Goal: Information Seeking & Learning: Learn about a topic

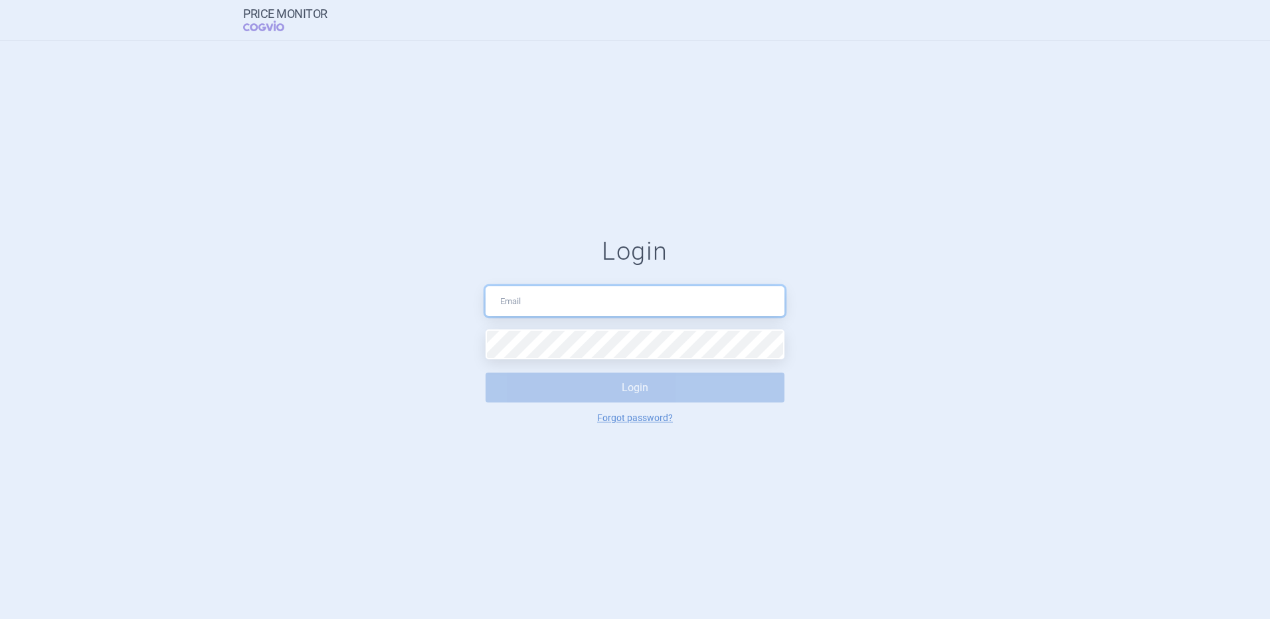
type input "[EMAIL_ADDRESS][DOMAIN_NAME]"
click at [595, 393] on button "Login" at bounding box center [634, 388] width 299 height 30
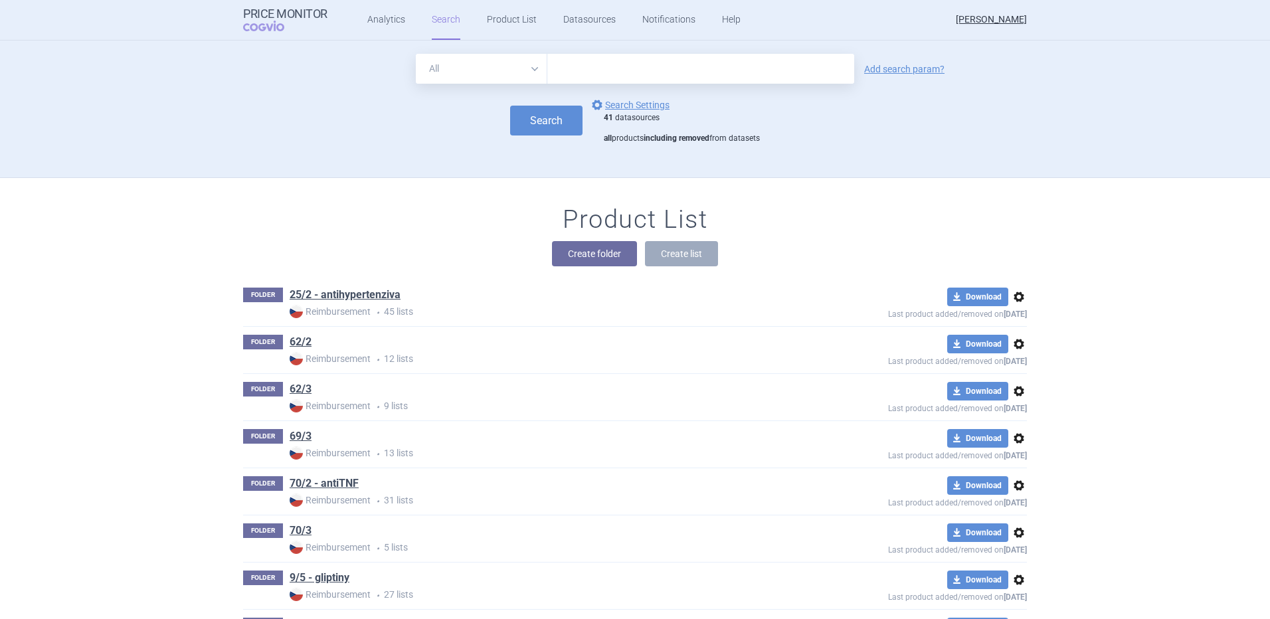
click at [639, 75] on input "text" at bounding box center [700, 69] width 307 height 30
type input "[MEDICAL_DATA]"
click at [538, 125] on button "Search" at bounding box center [546, 121] width 72 height 30
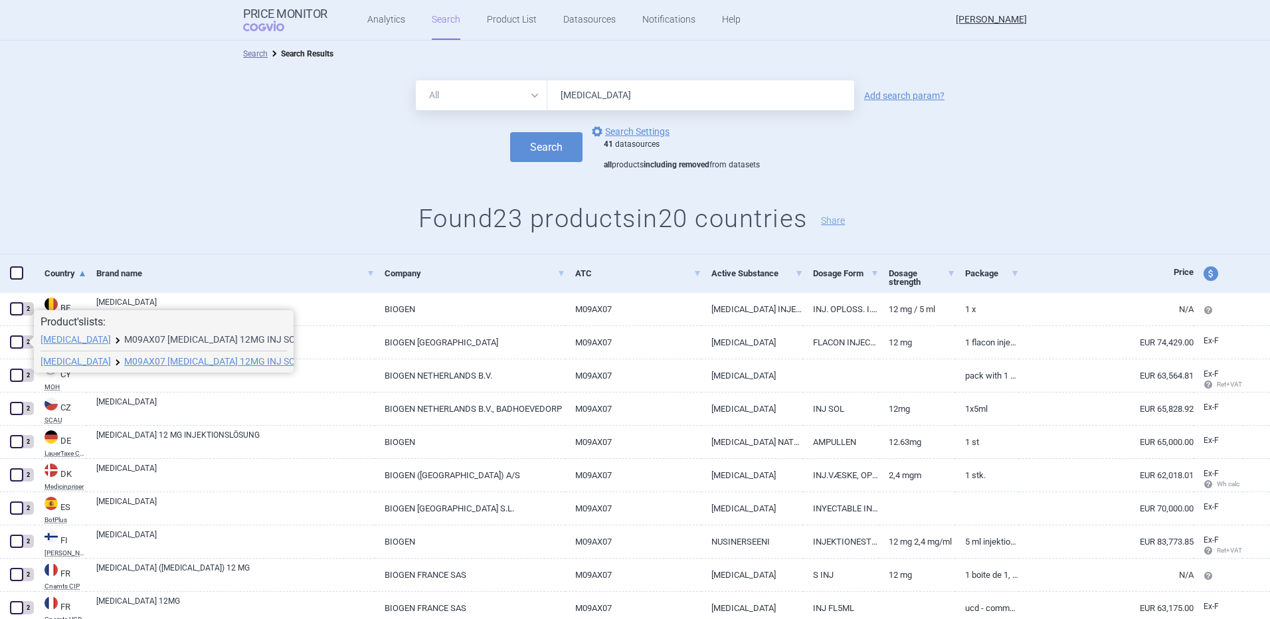
click at [128, 338] on link "M09AX07 [MEDICAL_DATA] 12MG INJ SOL 1X5ML VIA, 222208" at bounding box center [217, 339] width 186 height 9
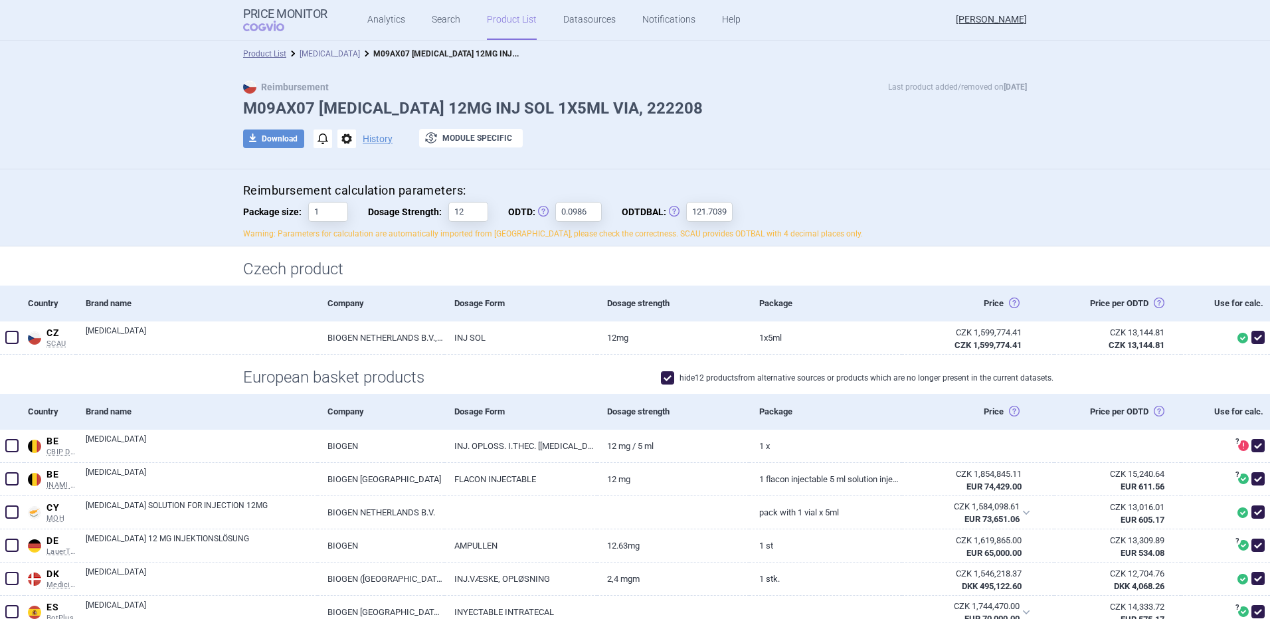
click at [323, 53] on link "[MEDICAL_DATA]" at bounding box center [330, 53] width 60 height 9
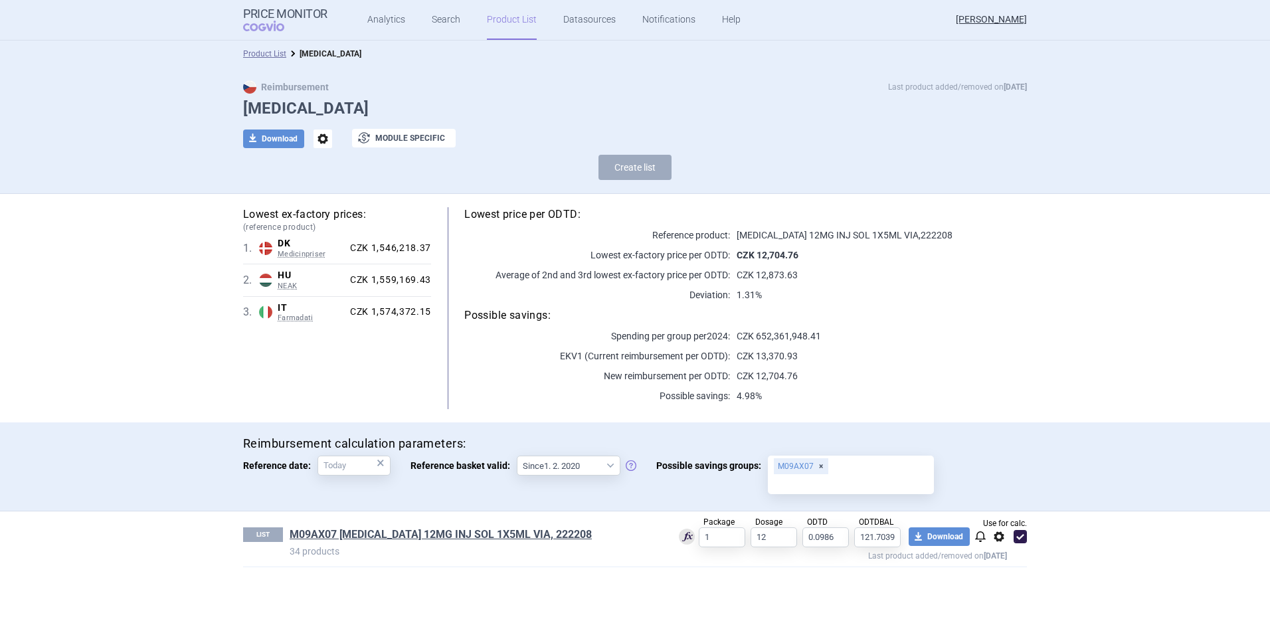
click at [489, 289] on p "Deviation:" at bounding box center [597, 294] width 266 height 13
click at [387, 535] on link "M09AX07 [MEDICAL_DATA] 12MG INJ SOL 1X5ML VIA, 222208" at bounding box center [441, 534] width 302 height 15
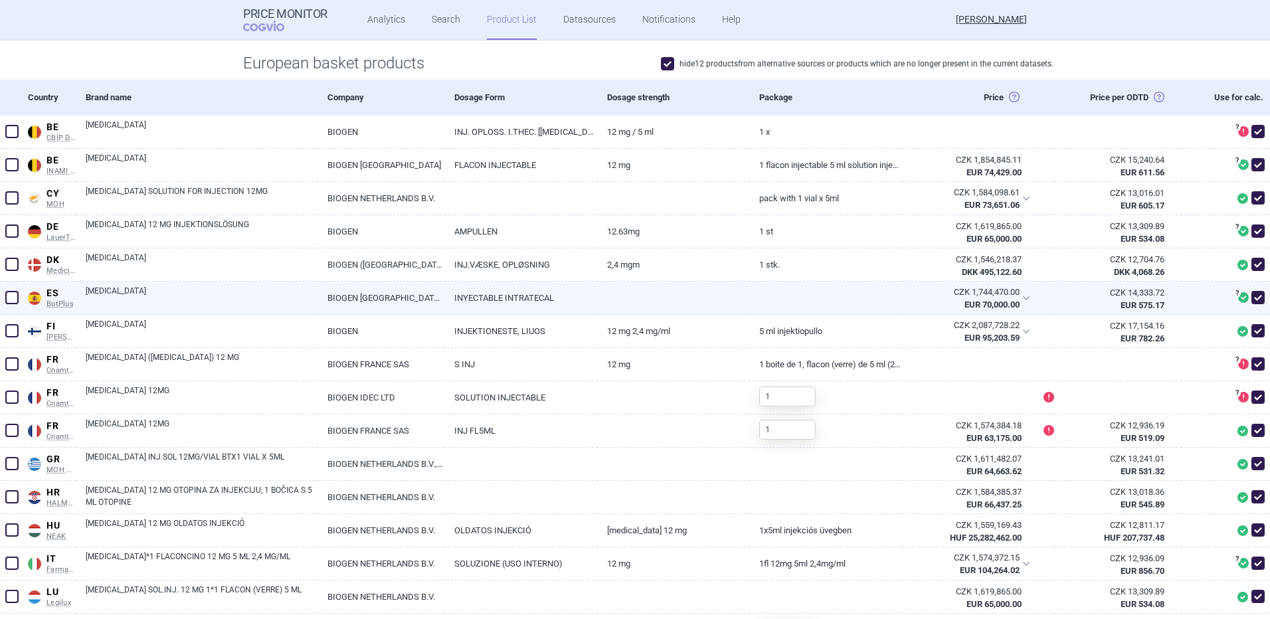
scroll to position [315, 0]
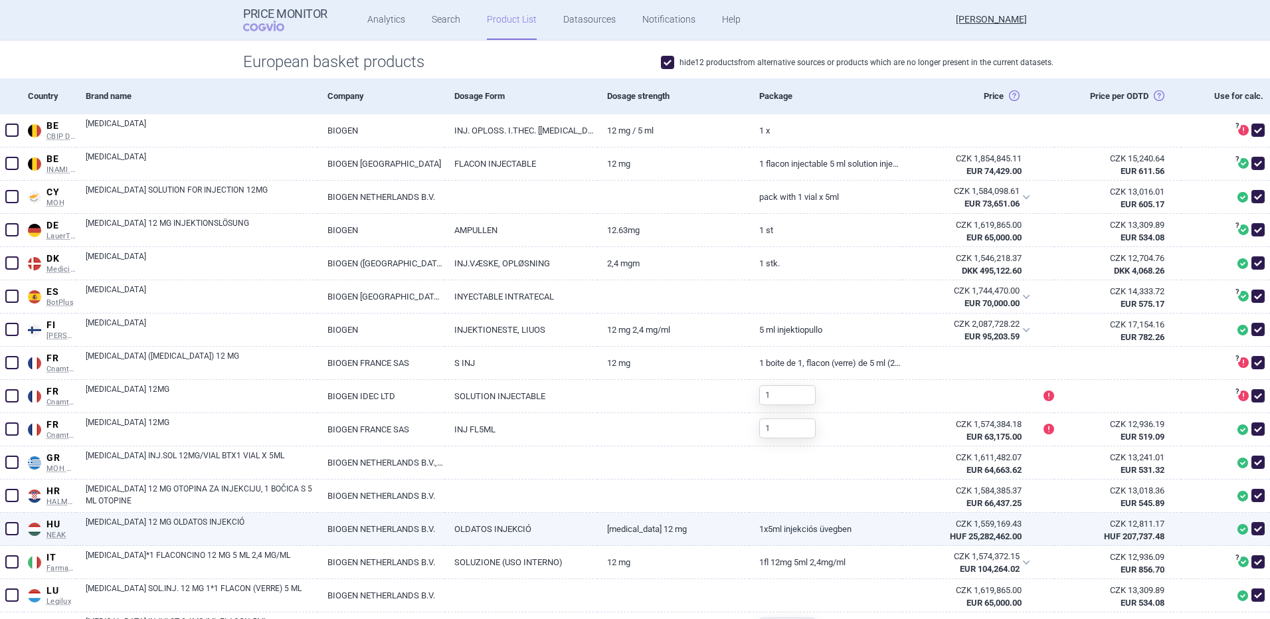
click at [256, 521] on link "[MEDICAL_DATA] 12 MG OLDATOS INJEKCIÓ" at bounding box center [202, 528] width 232 height 24
select select "EUR"
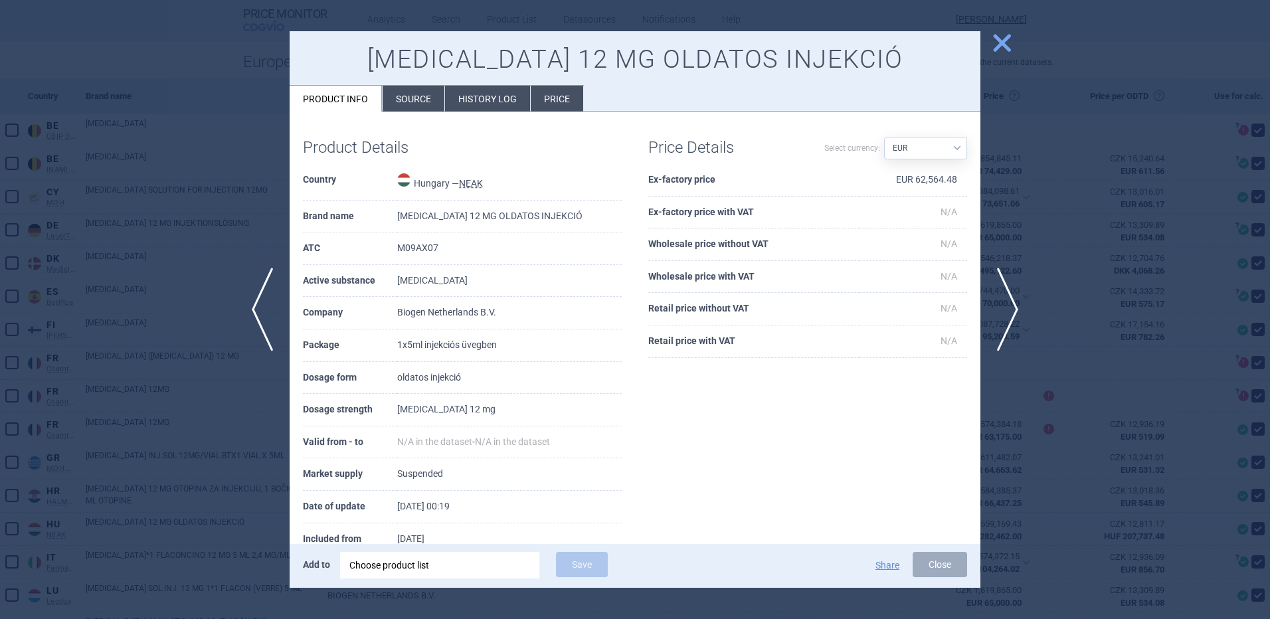
click at [567, 100] on li "Price" at bounding box center [557, 99] width 52 height 26
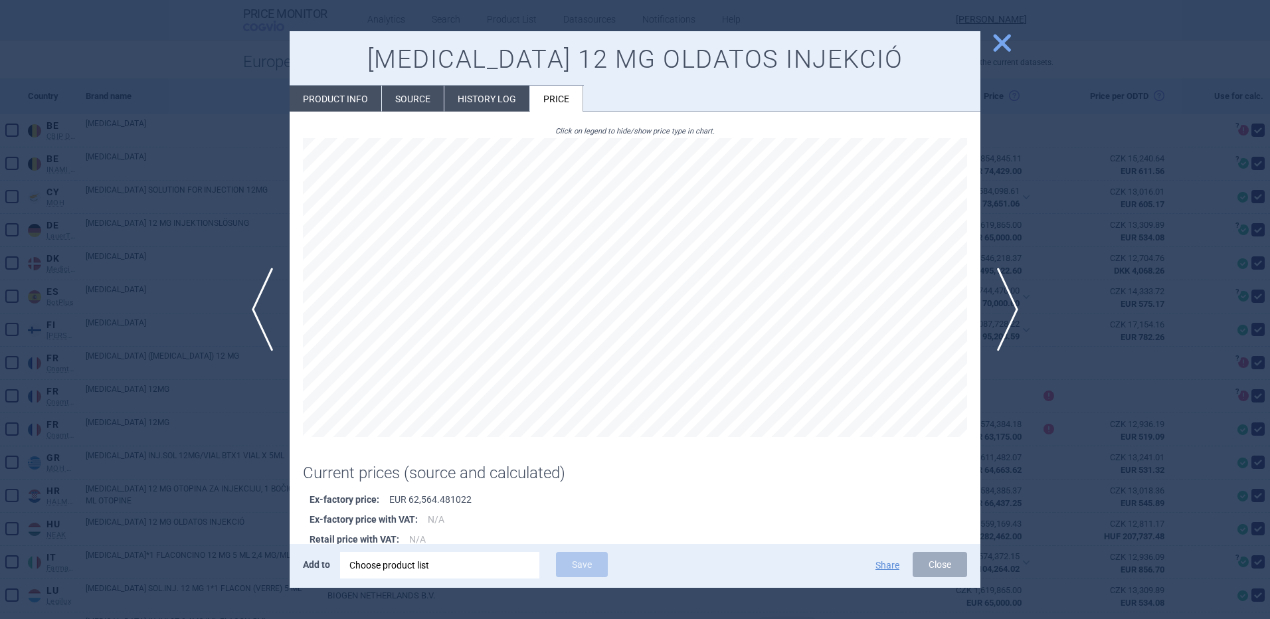
click at [489, 103] on li "History log" at bounding box center [486, 99] width 85 height 26
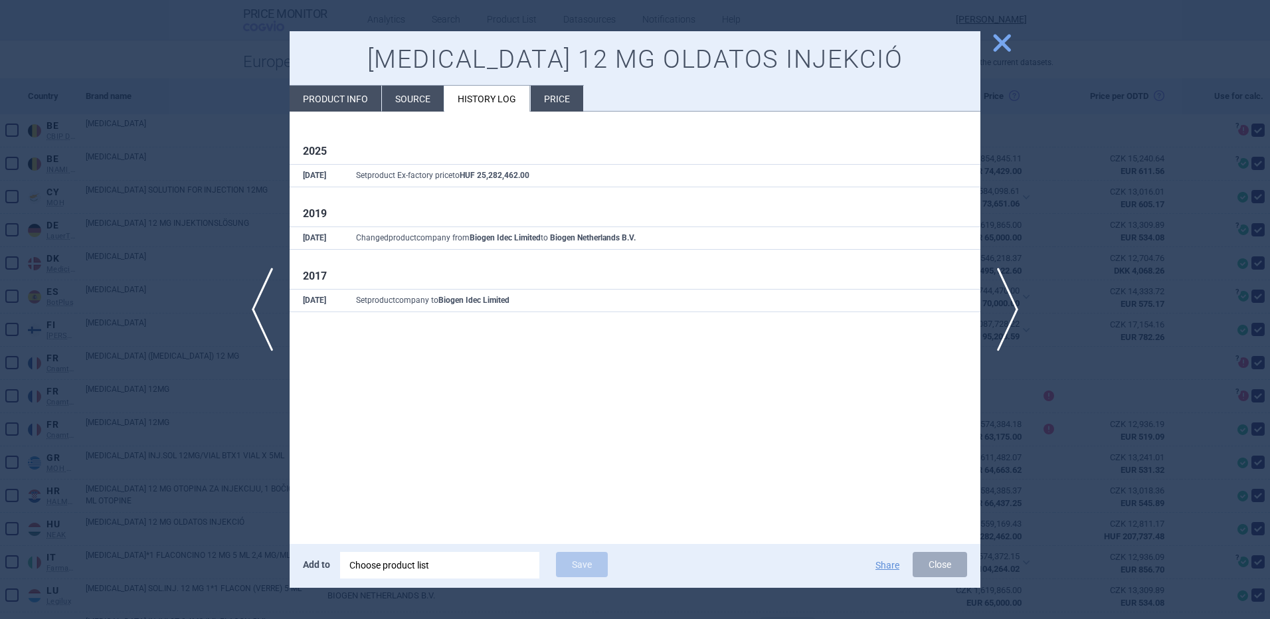
click at [369, 108] on li "Product info" at bounding box center [336, 99] width 92 height 26
select select "EUR"
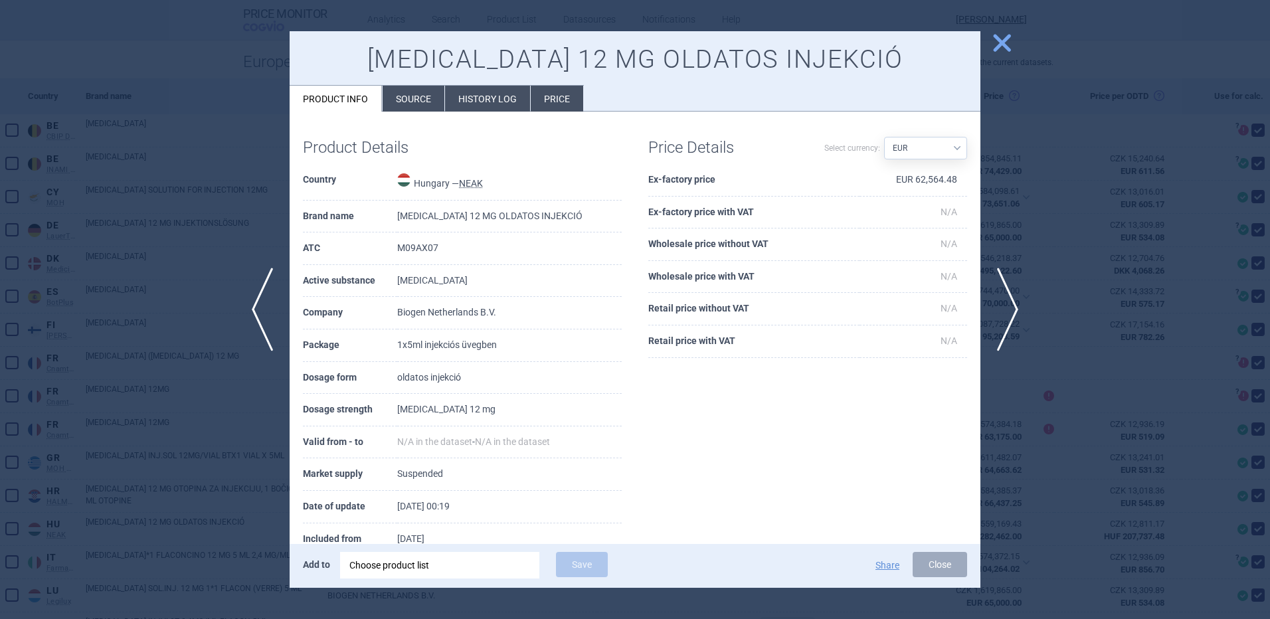
click at [414, 107] on li "Source" at bounding box center [414, 99] width 62 height 26
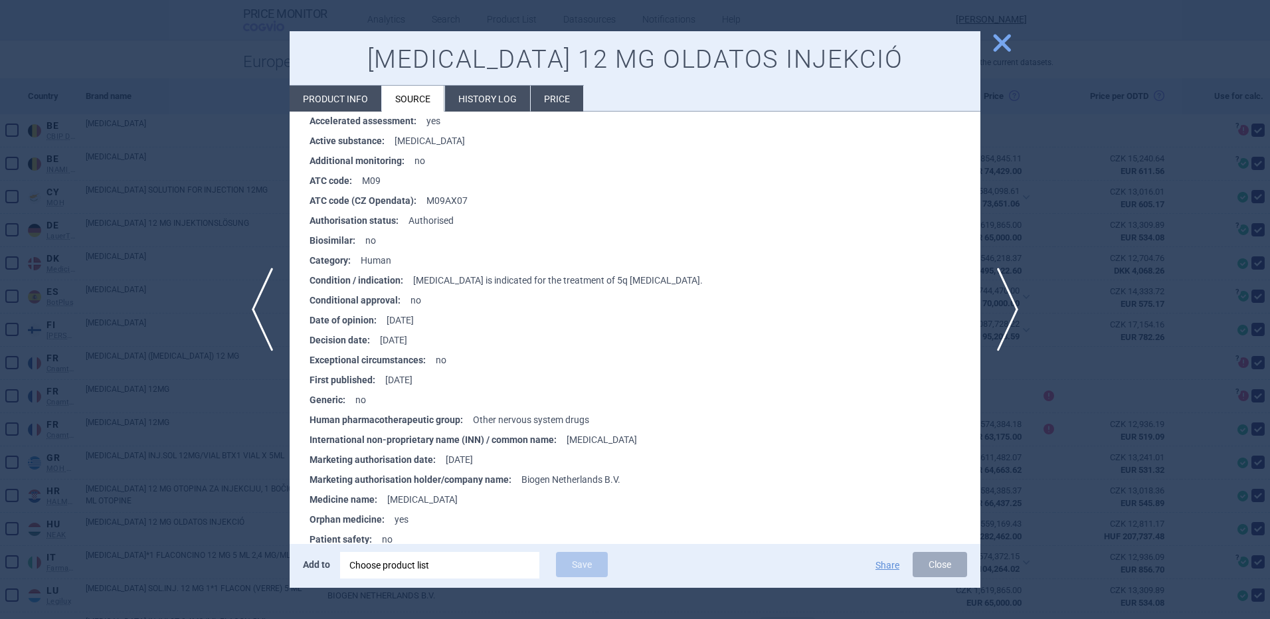
scroll to position [3205, 0]
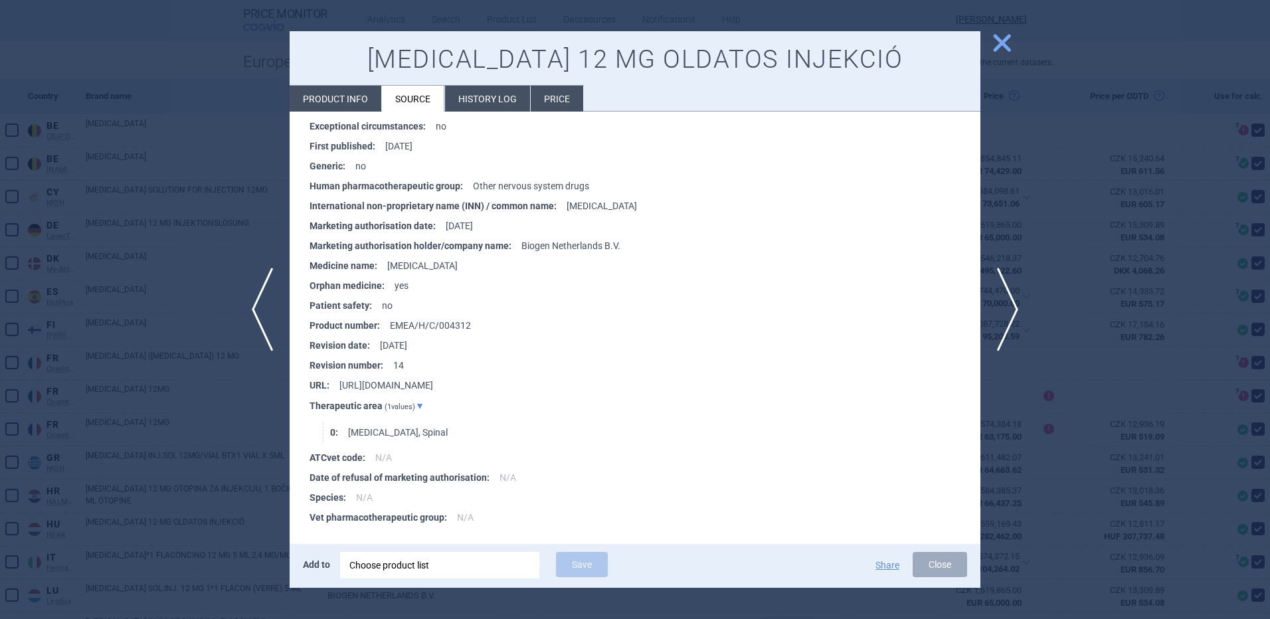
click at [167, 258] on div at bounding box center [635, 309] width 1270 height 619
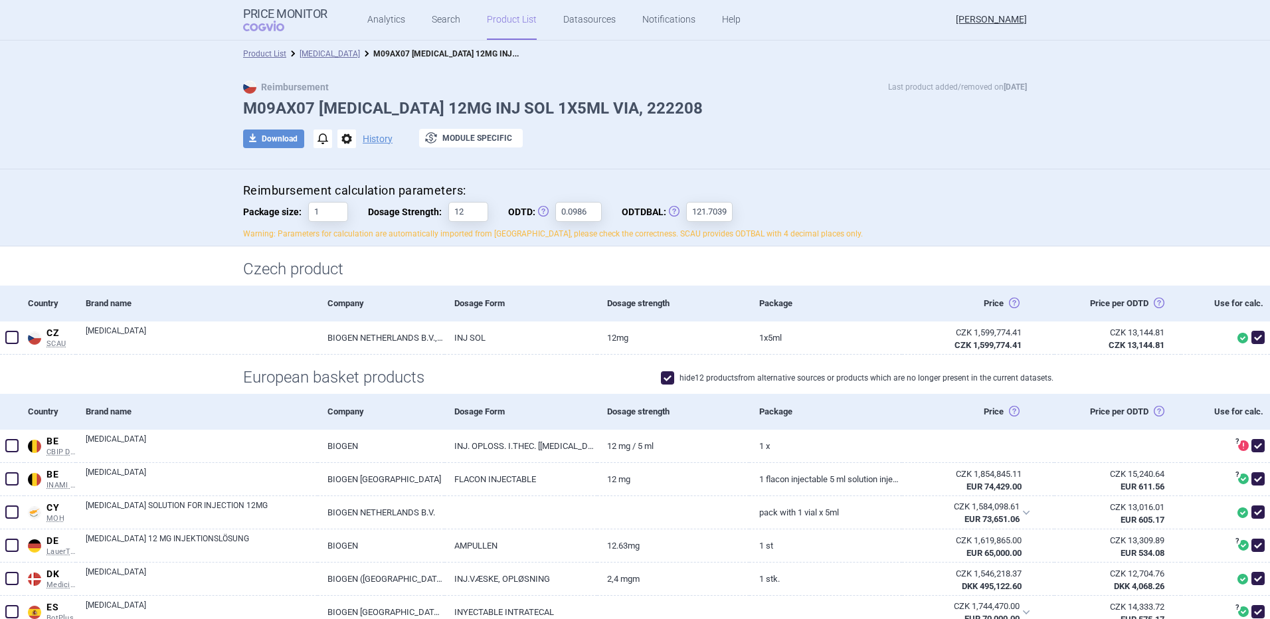
click at [523, 12] on link "Product List" at bounding box center [512, 20] width 50 height 40
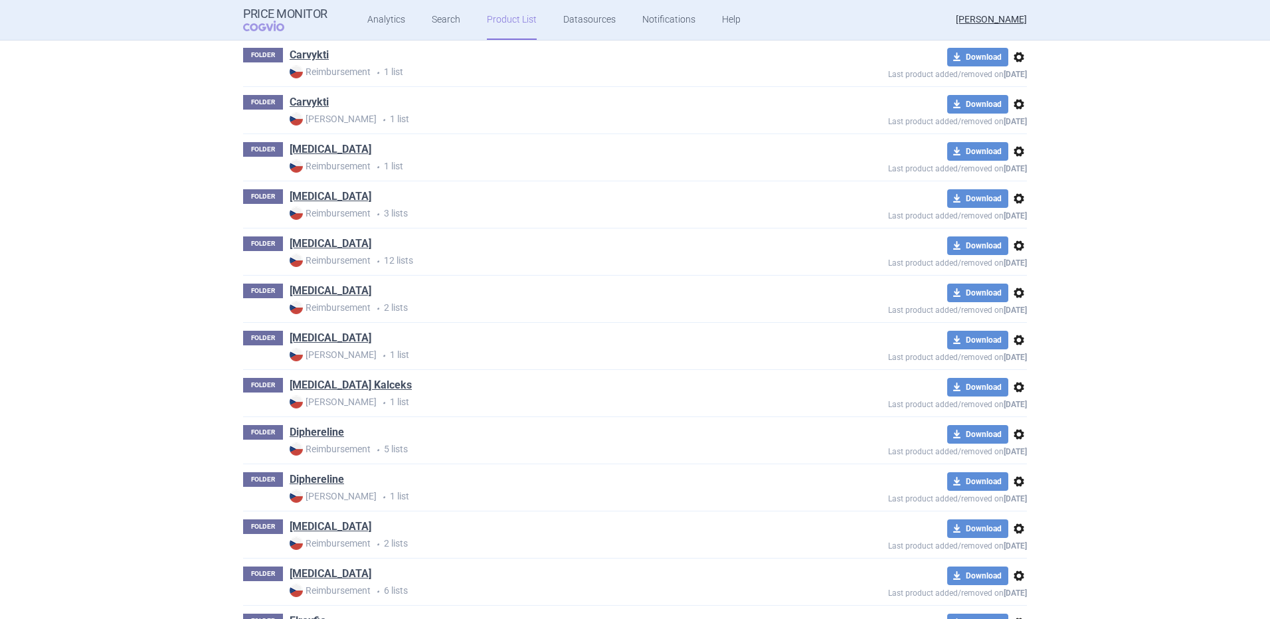
scroll to position [1372, 0]
click at [493, 397] on p "Max Price • 1 list" at bounding box center [541, 402] width 502 height 14
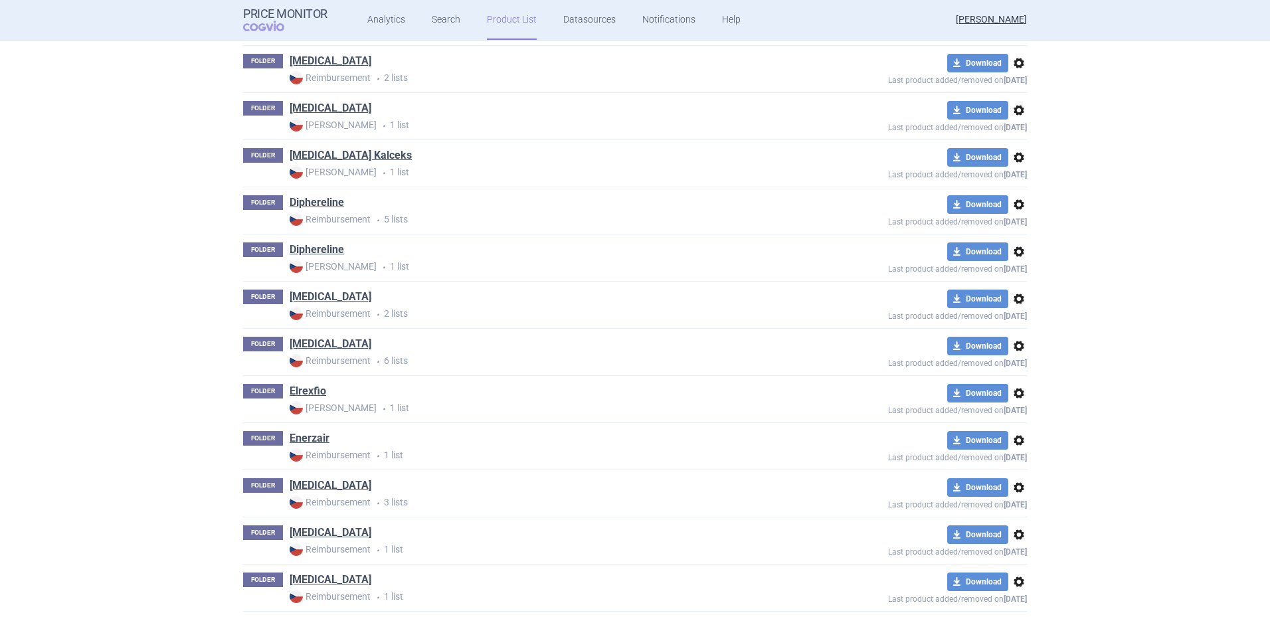
scroll to position [1652, 0]
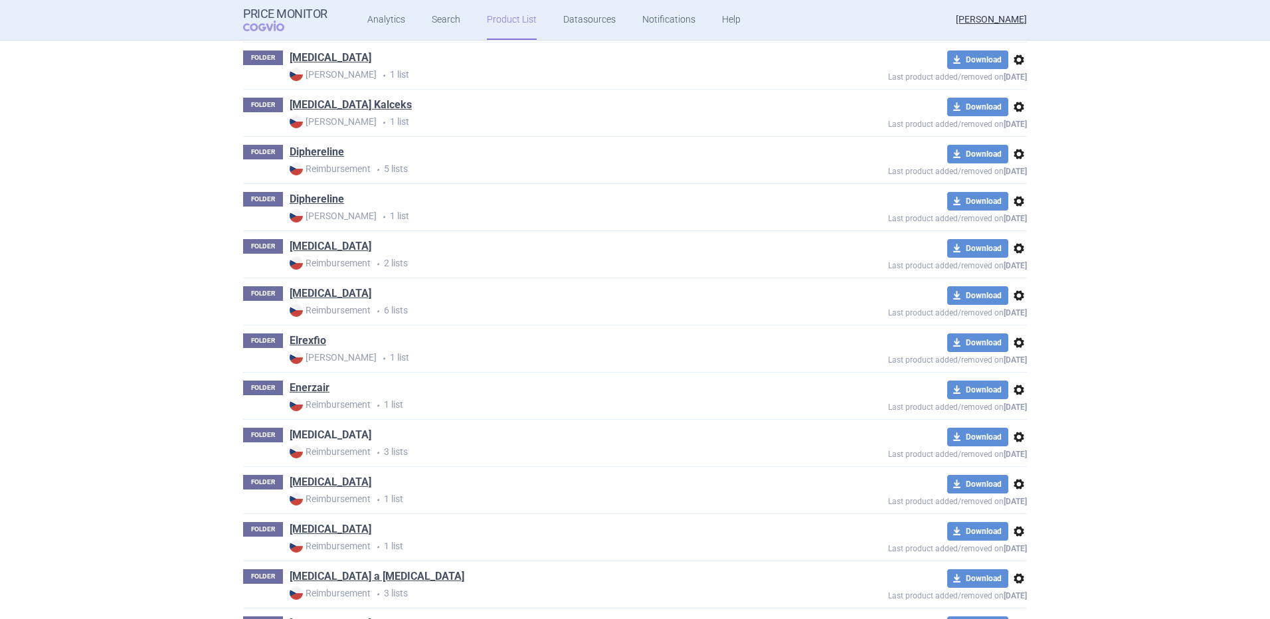
click at [311, 436] on link "[MEDICAL_DATA]" at bounding box center [331, 435] width 82 height 15
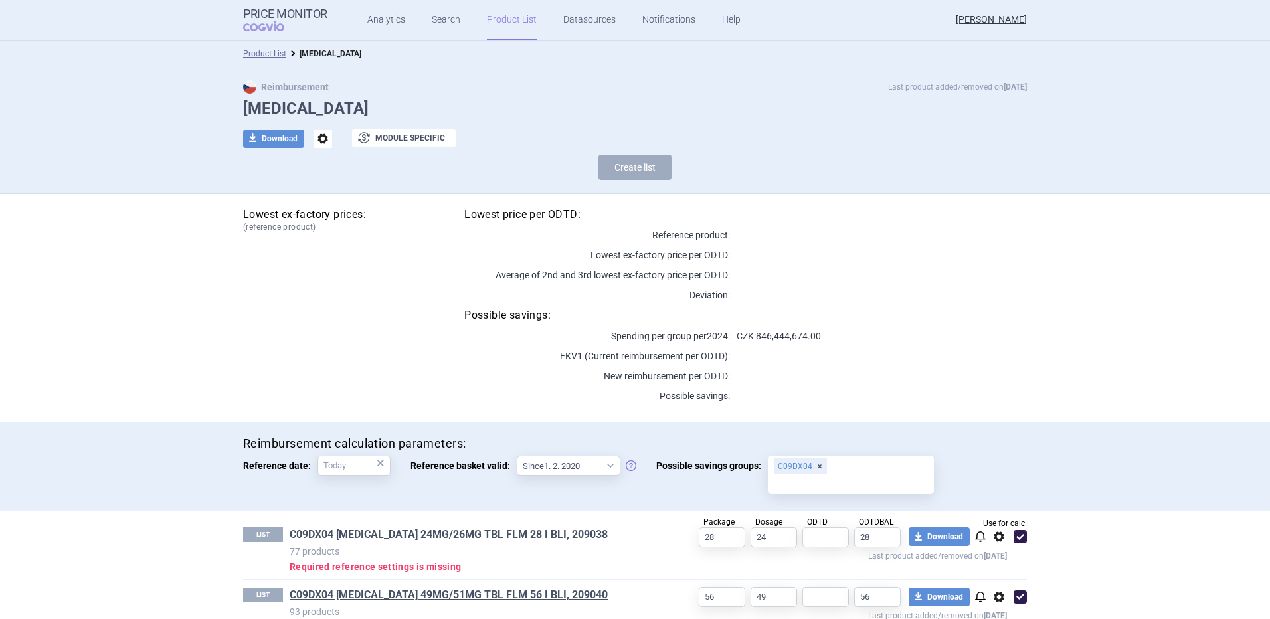
scroll to position [94, 0]
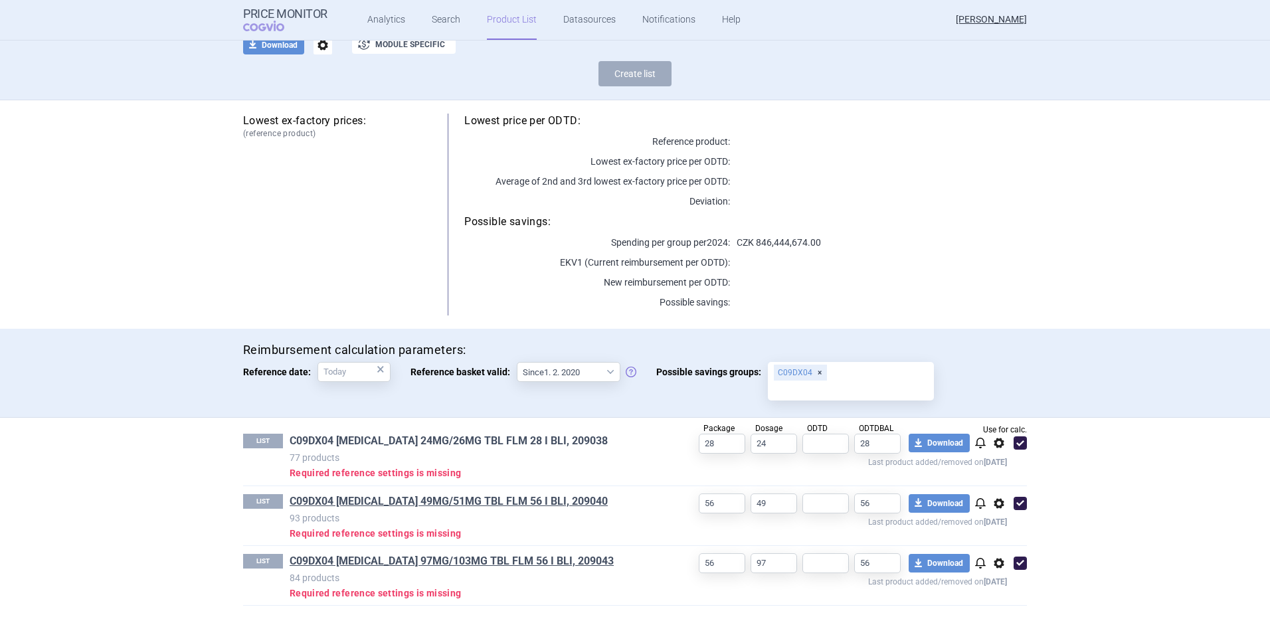
click at [414, 442] on link "C09DX04 [MEDICAL_DATA] 24MG/26MG TBL FLM 28 I BLI, 209038" at bounding box center [449, 441] width 318 height 15
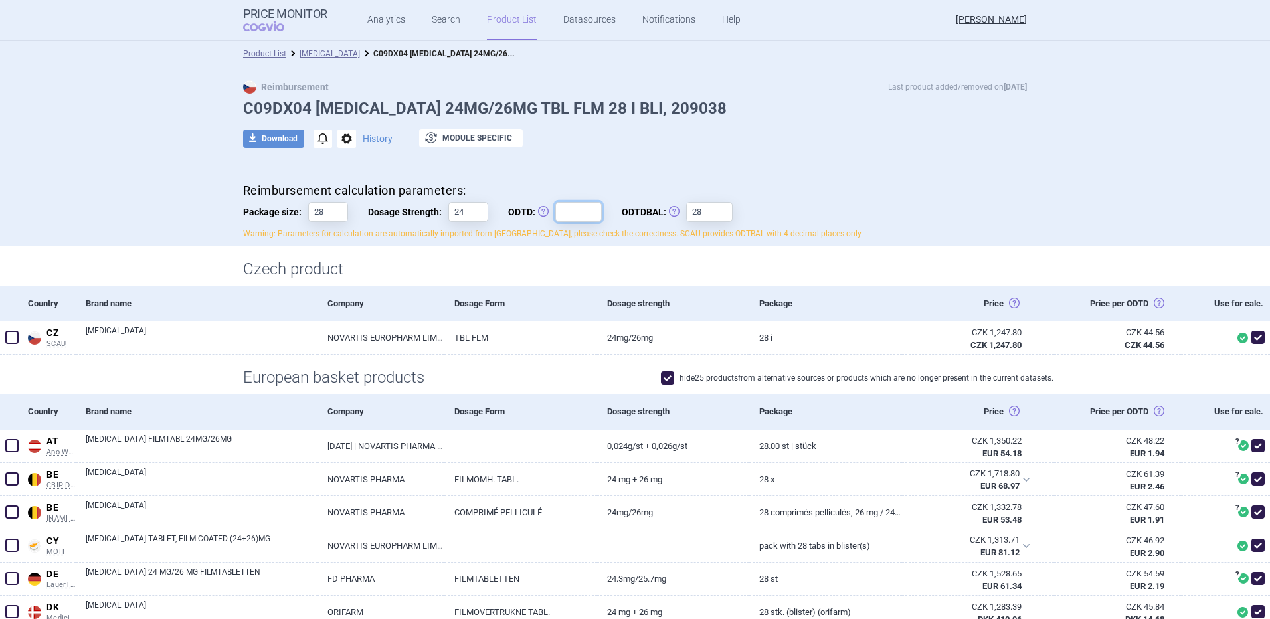
click at [583, 205] on input "ODTD: Obvyklá Denní Terapeutická Dávka" at bounding box center [578, 212] width 46 height 20
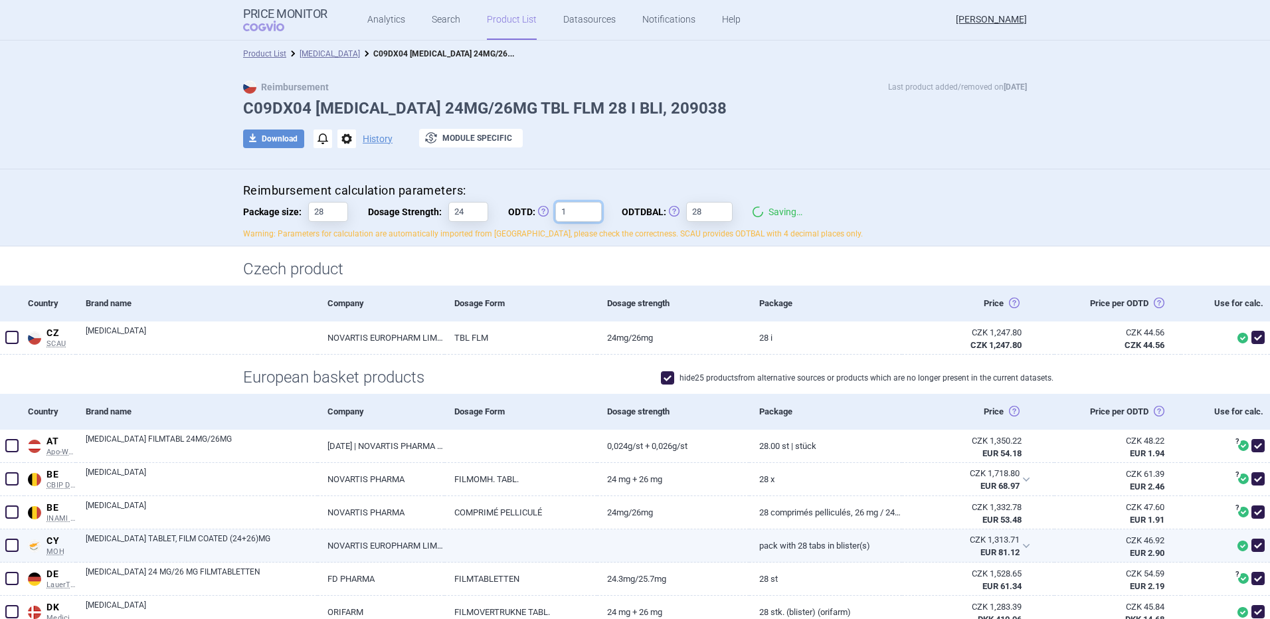
type input "1"
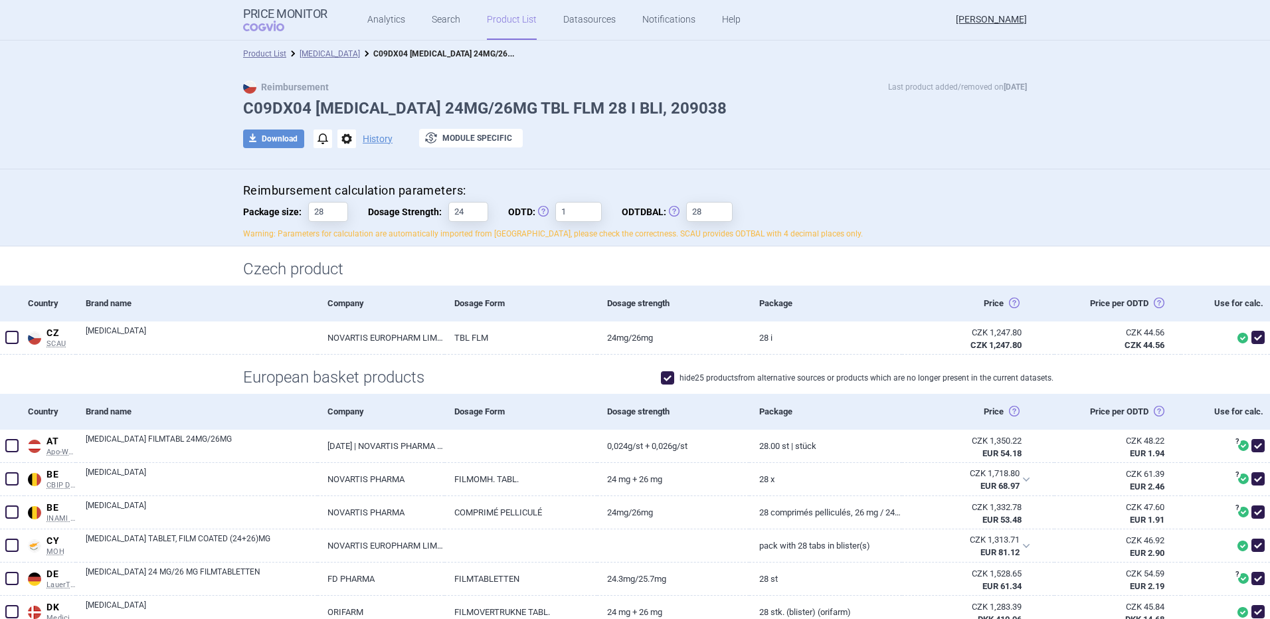
click at [519, 37] on link "Product List" at bounding box center [512, 20] width 50 height 40
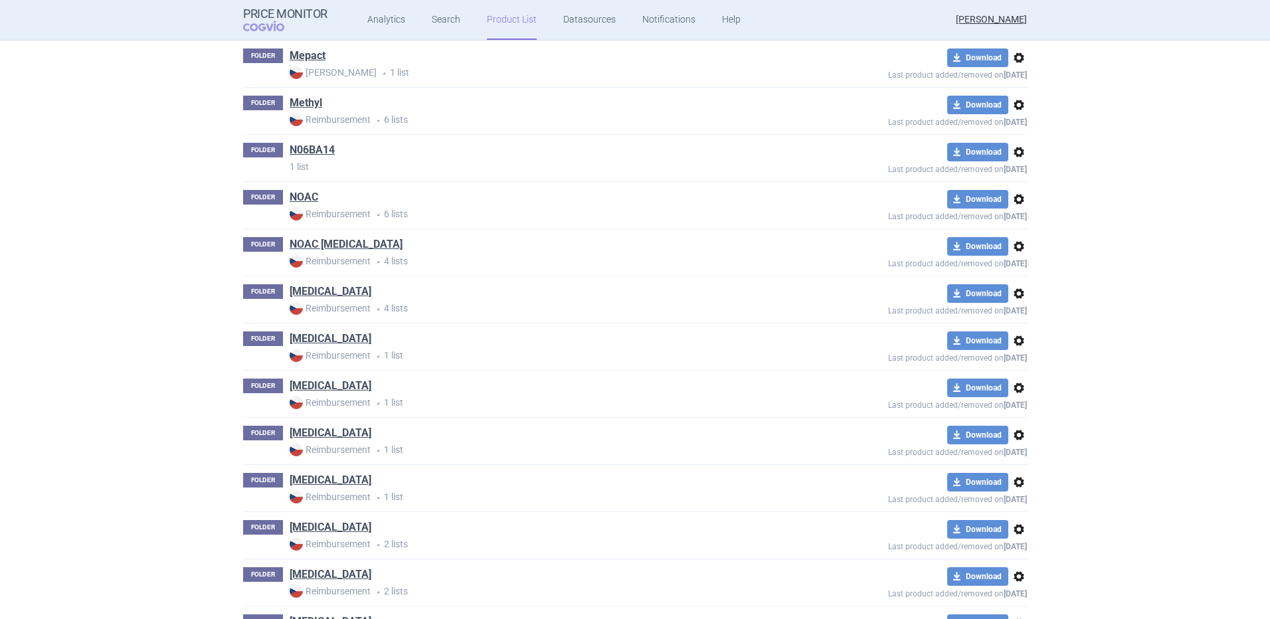
scroll to position [5260, 0]
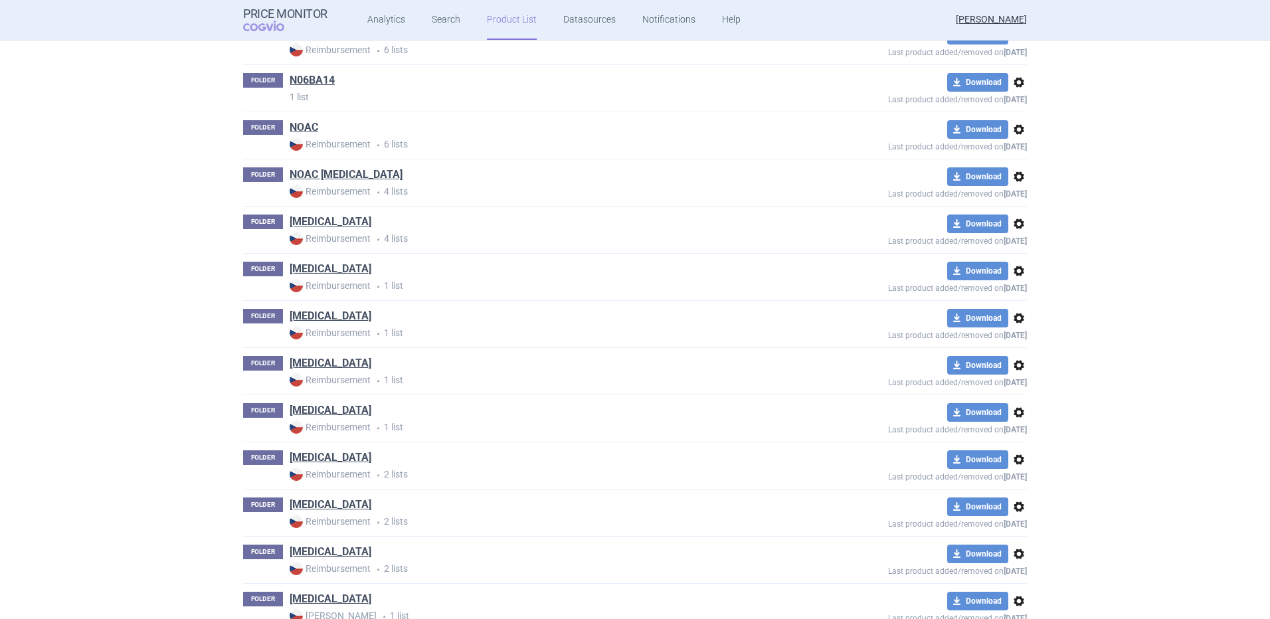
click at [299, 402] on div "FOLDER [MEDICAL_DATA] Reimbursement • 1 list download Download options Last pro…" at bounding box center [635, 418] width 784 height 46
click at [311, 412] on link "[MEDICAL_DATA]" at bounding box center [331, 410] width 82 height 15
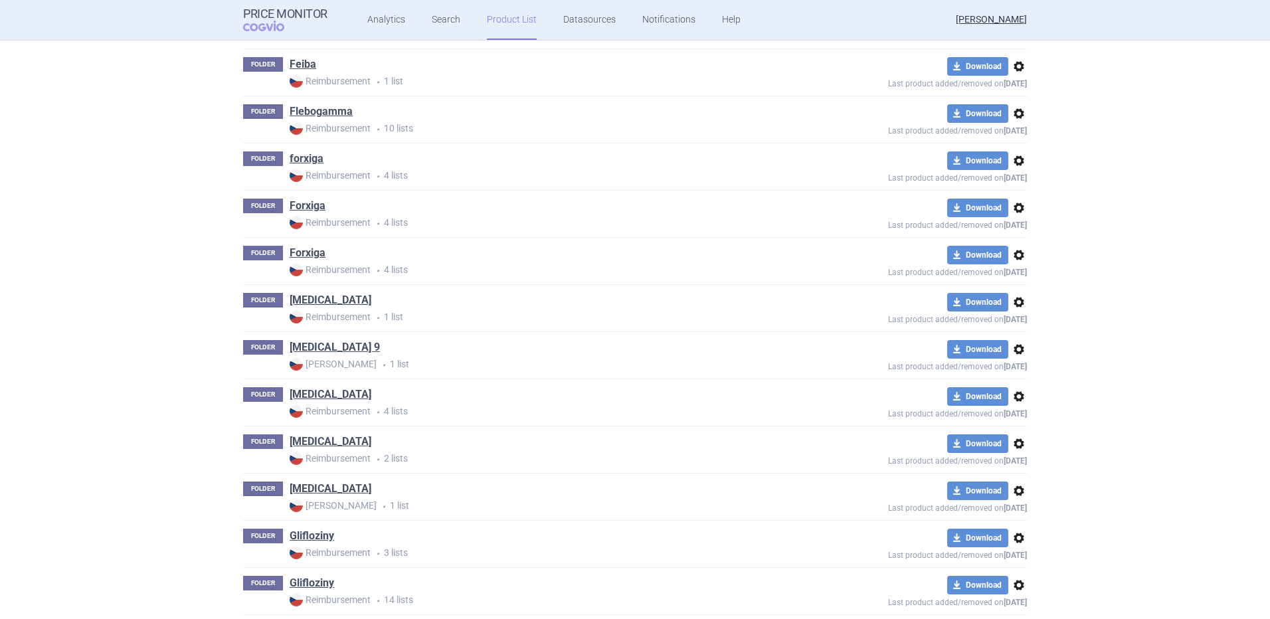
scroll to position [2542, 0]
click at [305, 352] on link "[MEDICAL_DATA] 9" at bounding box center [335, 346] width 90 height 15
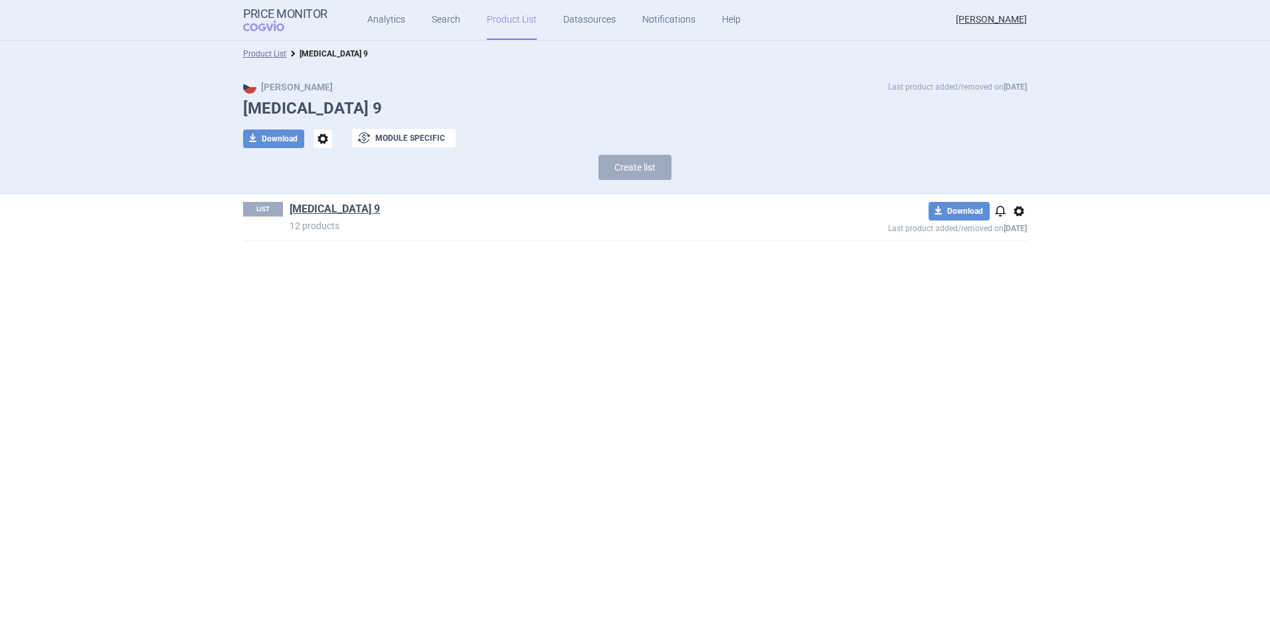
click at [305, 352] on section "Product List [MEDICAL_DATA] 9 Max Price Last product added/removed on [DATE] [M…" at bounding box center [635, 330] width 1270 height 578
click at [319, 206] on link "[MEDICAL_DATA] 9" at bounding box center [335, 209] width 90 height 15
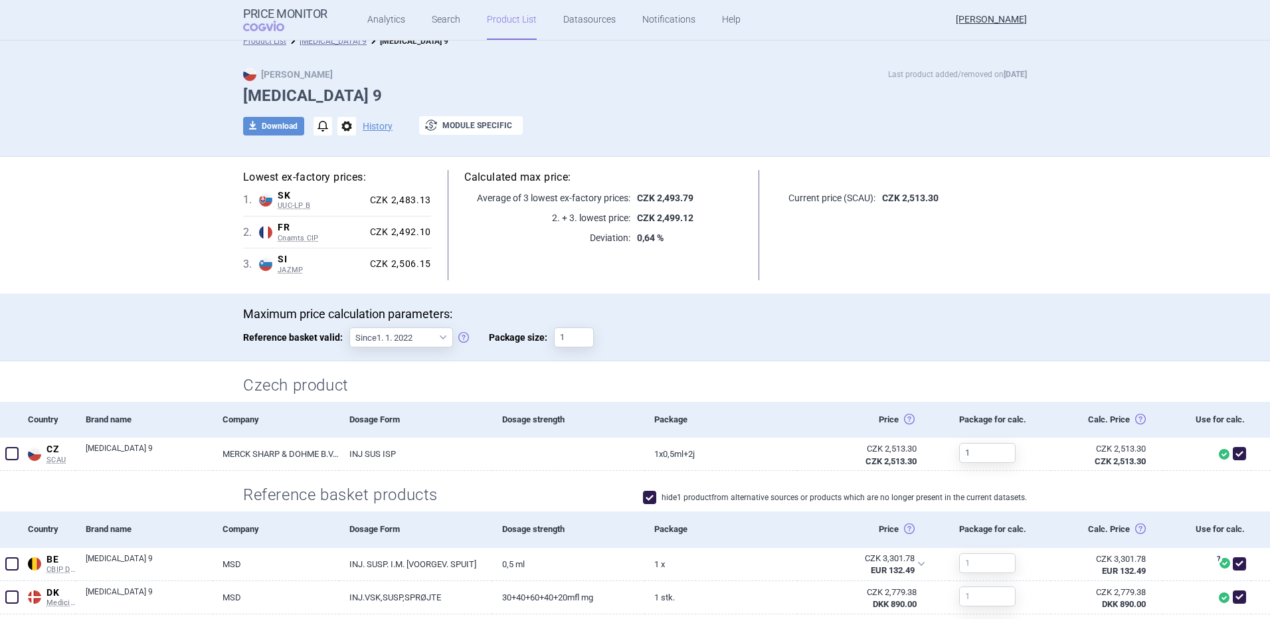
scroll to position [4, 0]
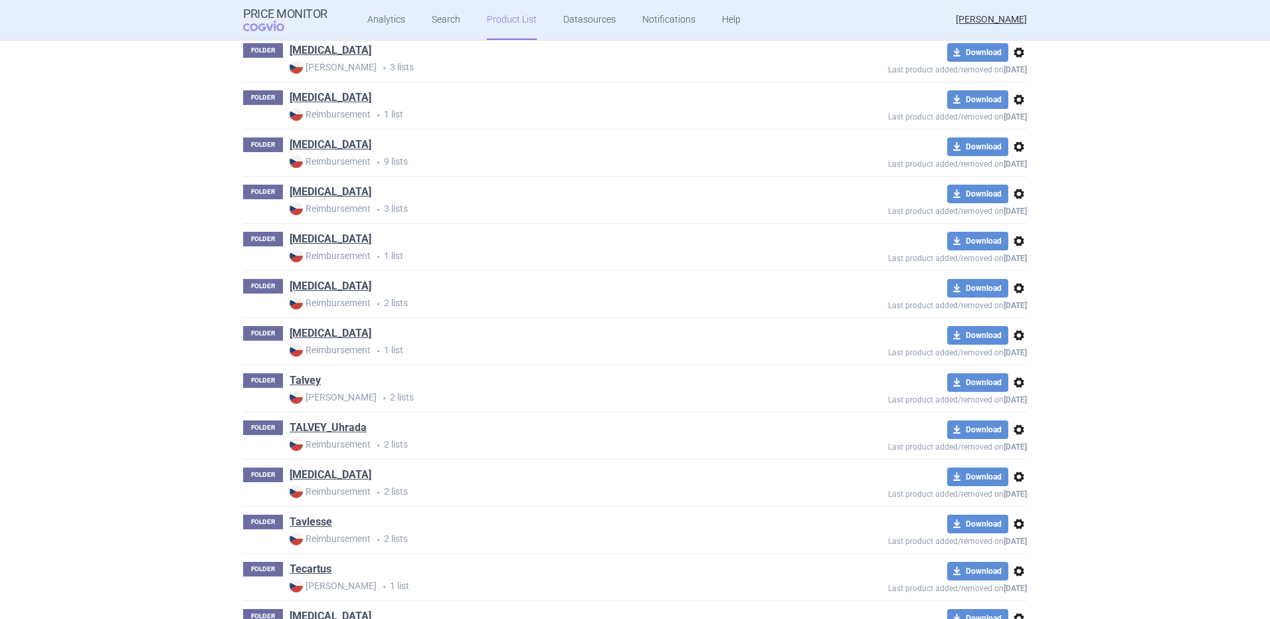
scroll to position [7696, 0]
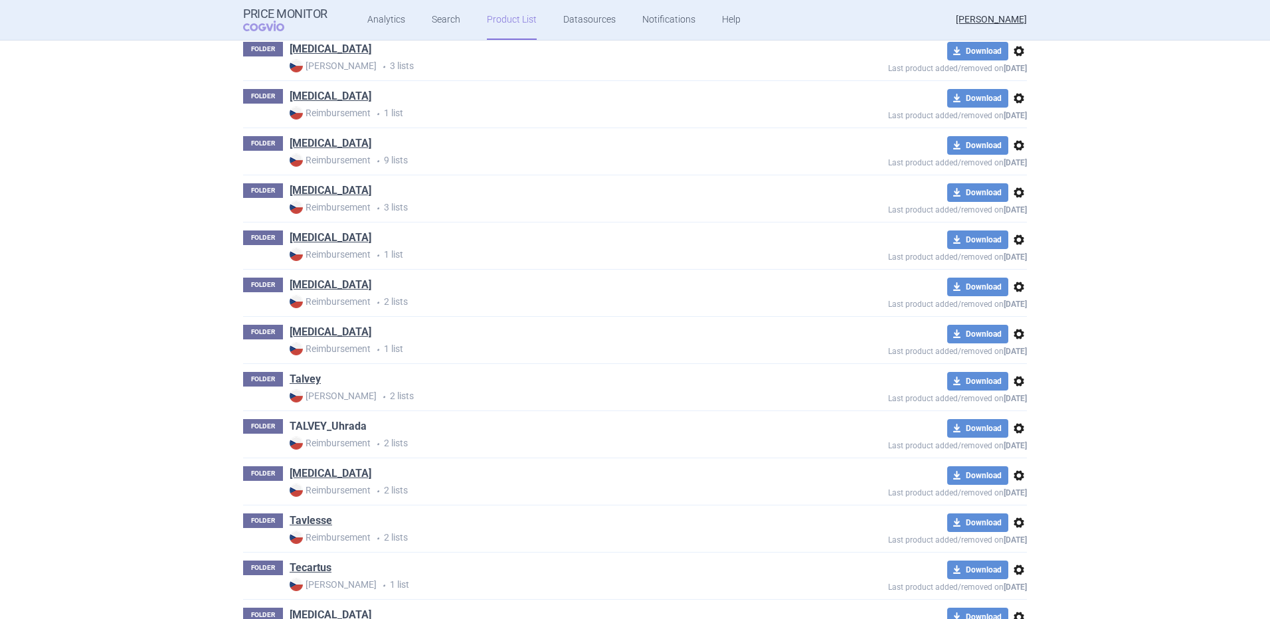
click at [321, 425] on link "TALVEY_Uhrada" at bounding box center [328, 426] width 77 height 15
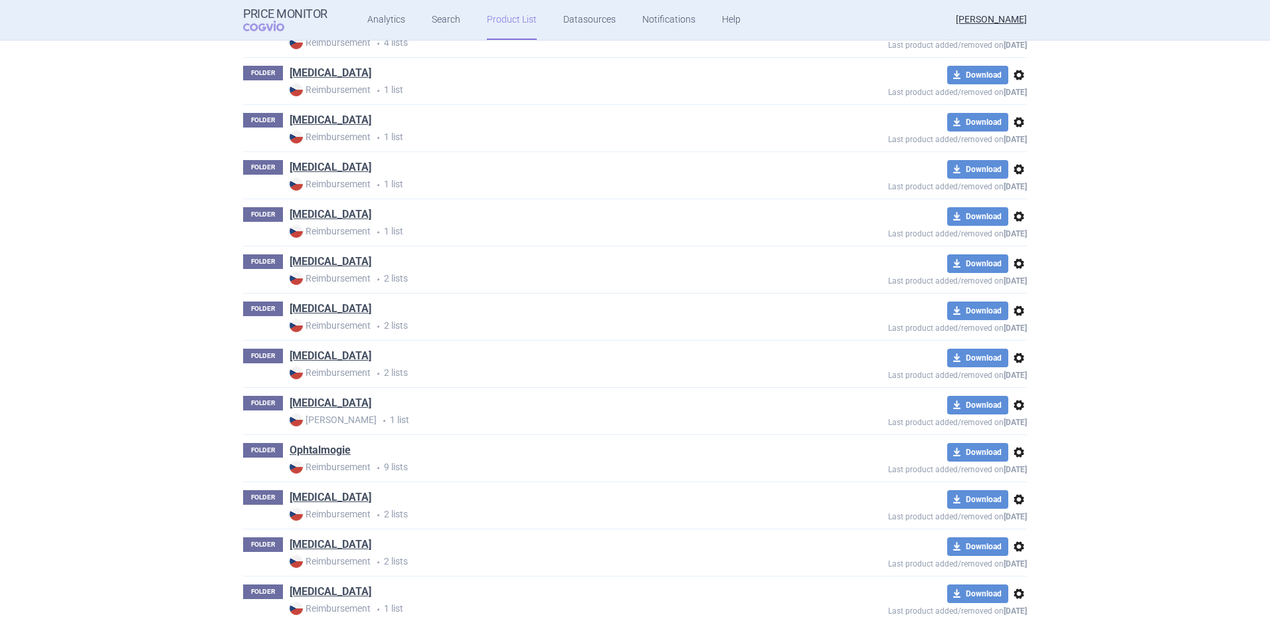
scroll to position [5527, 0]
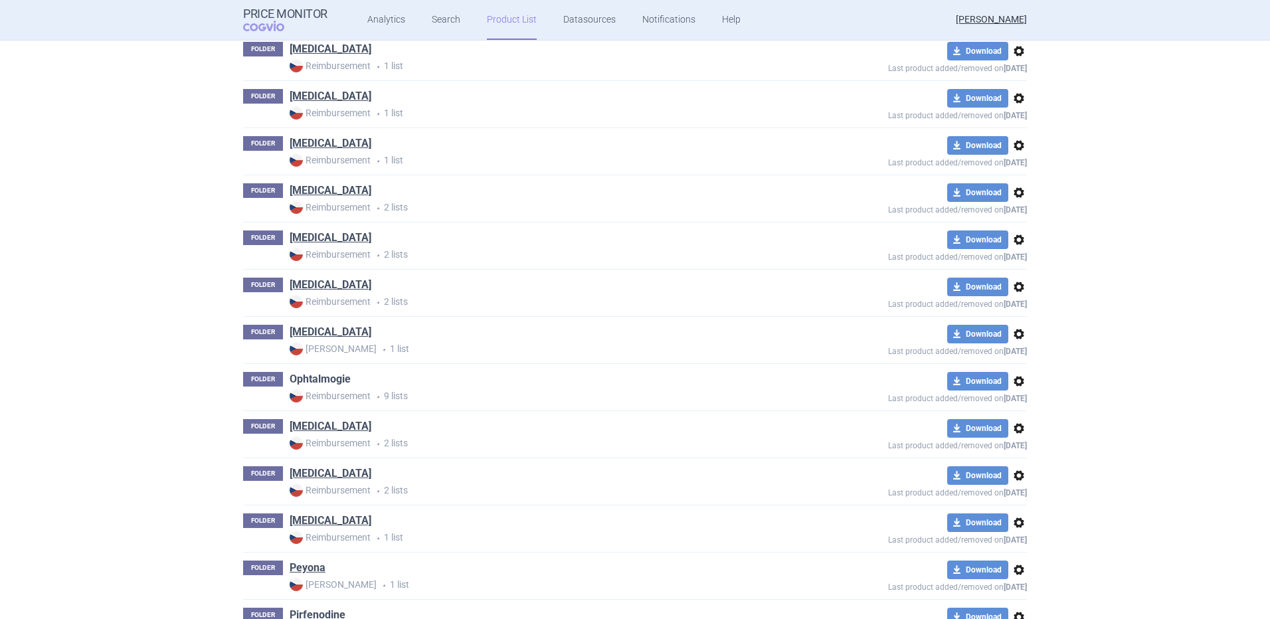
click at [315, 375] on link "Ophtalmogie" at bounding box center [320, 379] width 61 height 15
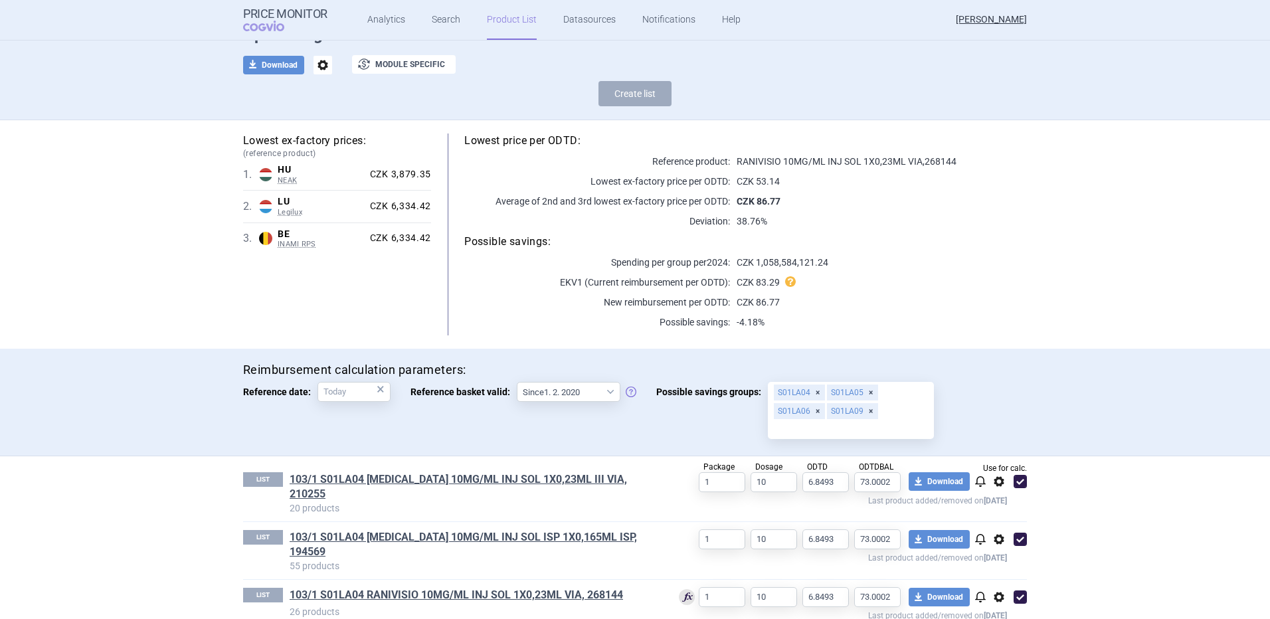
scroll to position [73, 0]
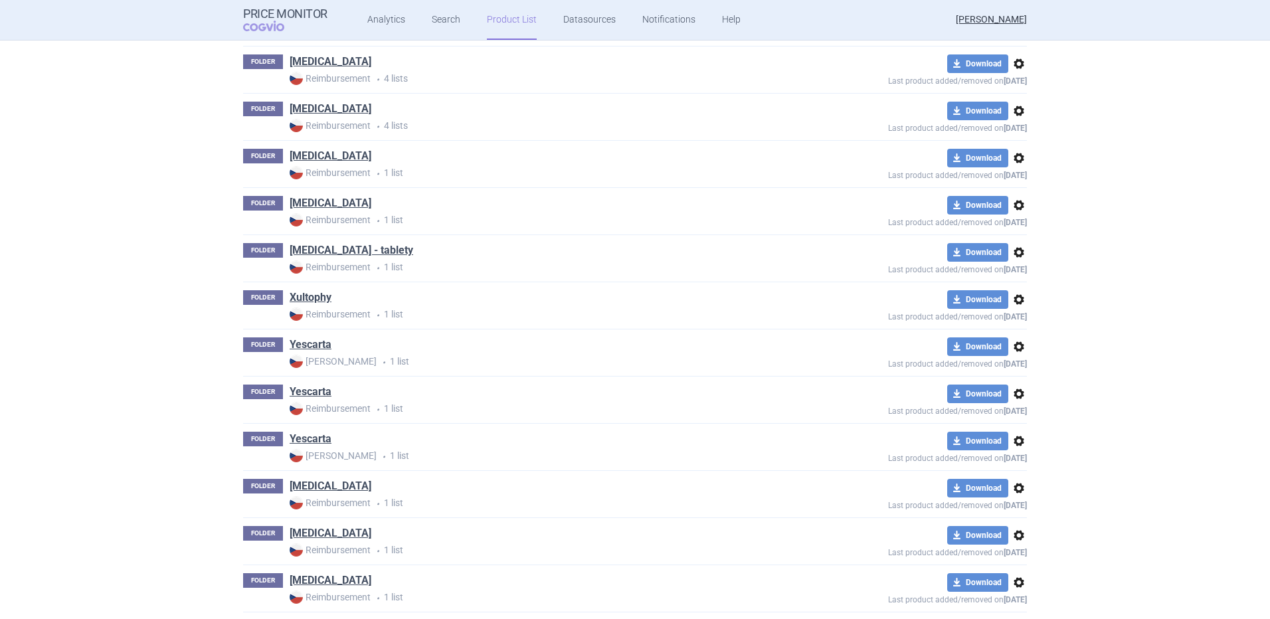
scroll to position [10169, 0]
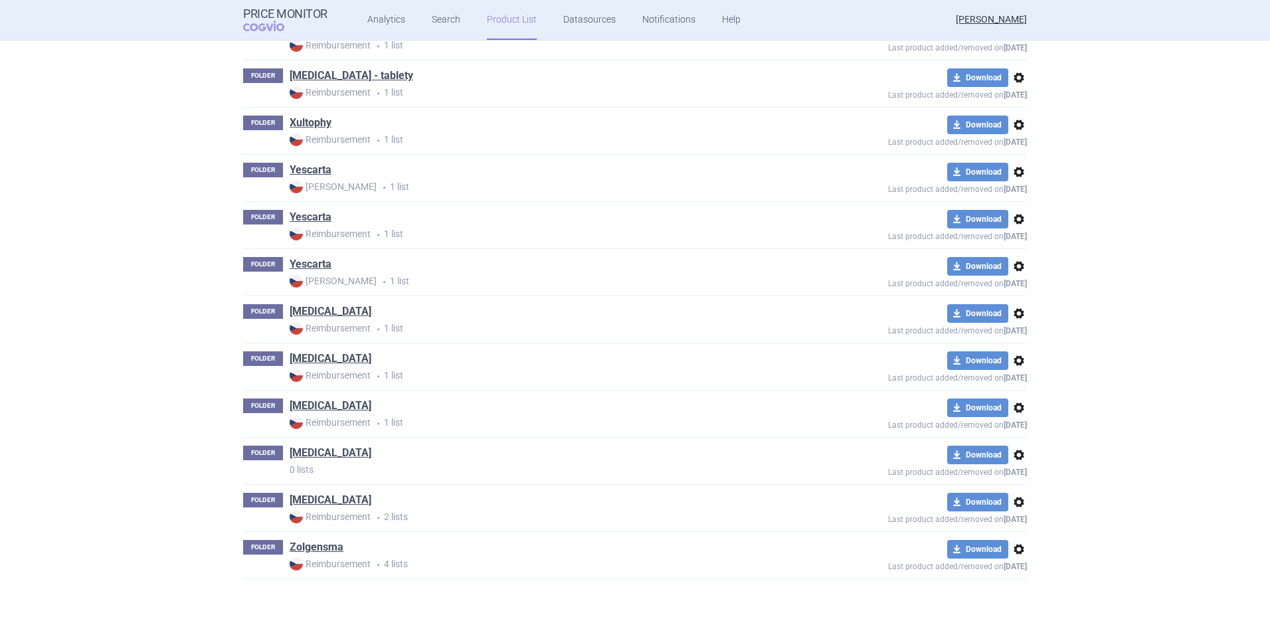
click at [1014, 455] on span "options" at bounding box center [1019, 455] width 16 height 16
click at [1017, 531] on button "Delete" at bounding box center [1013, 532] width 43 height 19
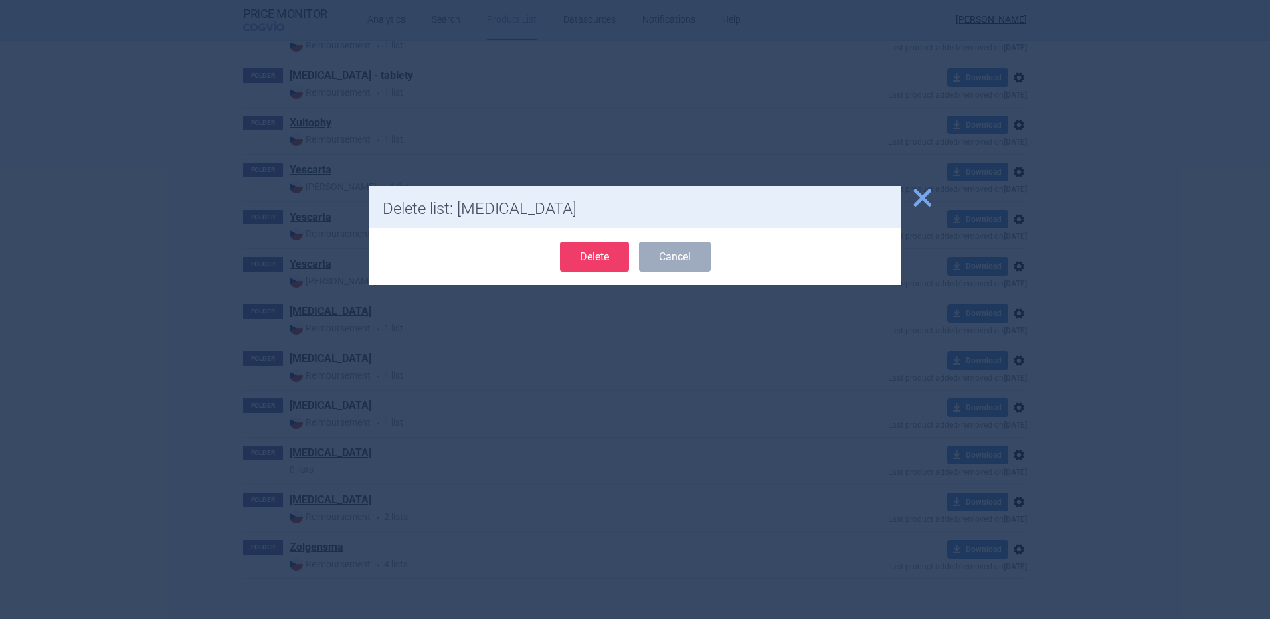
click at [602, 262] on button "Delete" at bounding box center [594, 257] width 69 height 30
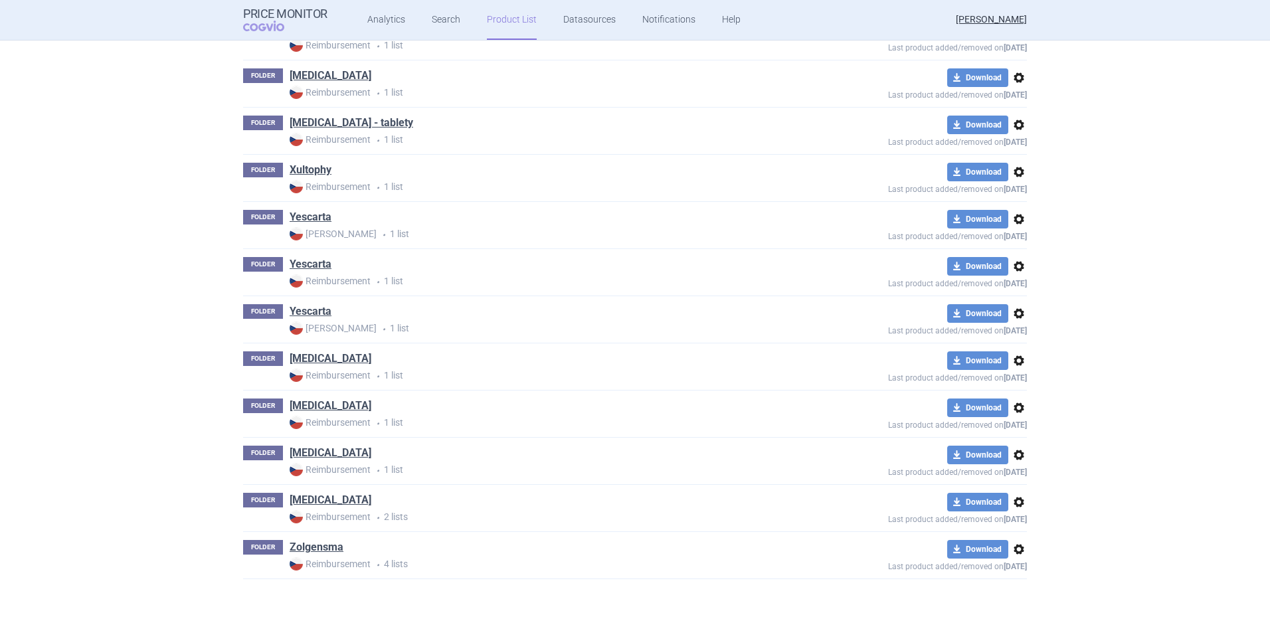
scroll to position [10122, 0]
click at [710, 279] on p "Reimbursement • 1 list" at bounding box center [541, 281] width 502 height 14
